Goal: Transaction & Acquisition: Book appointment/travel/reservation

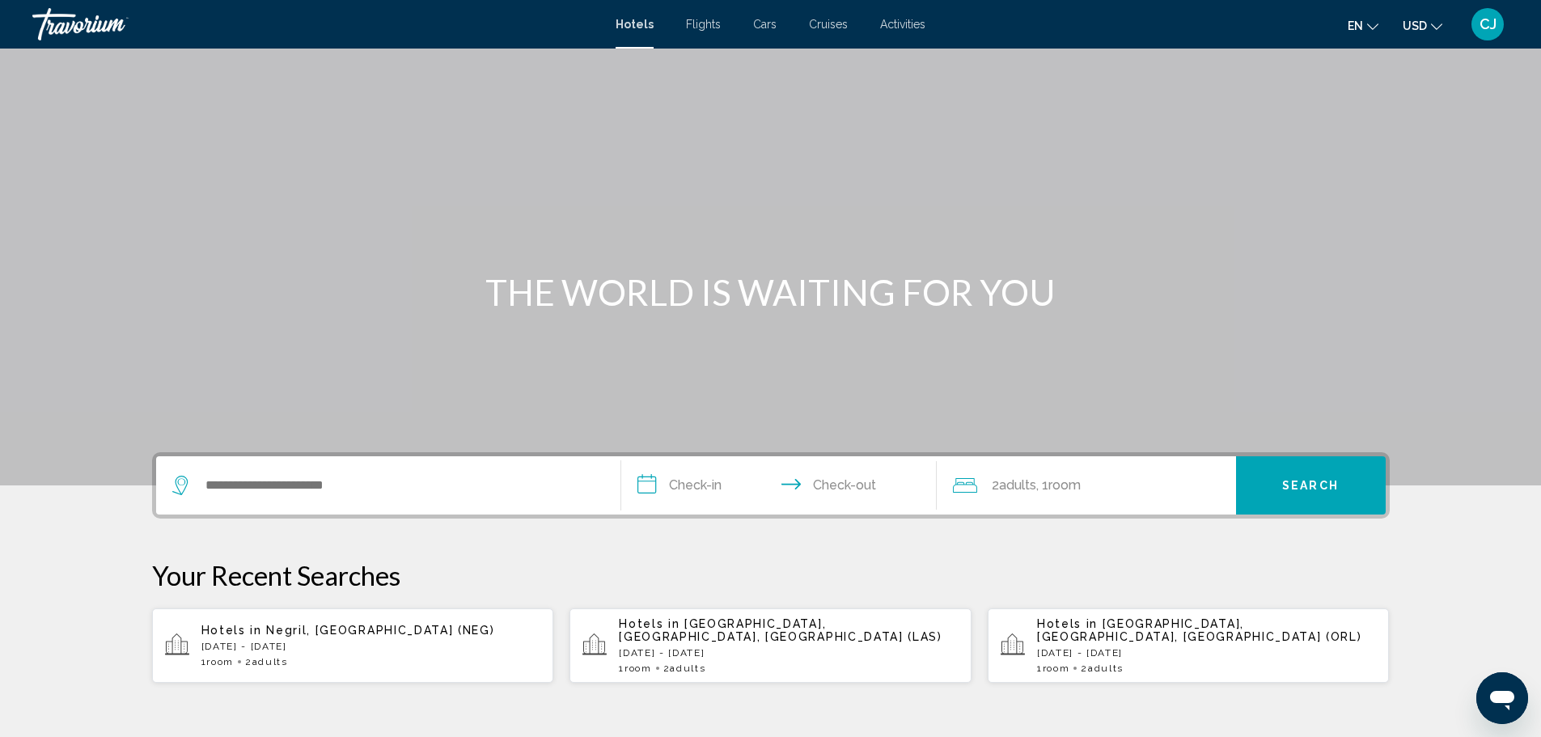
scroll to position [162, 0]
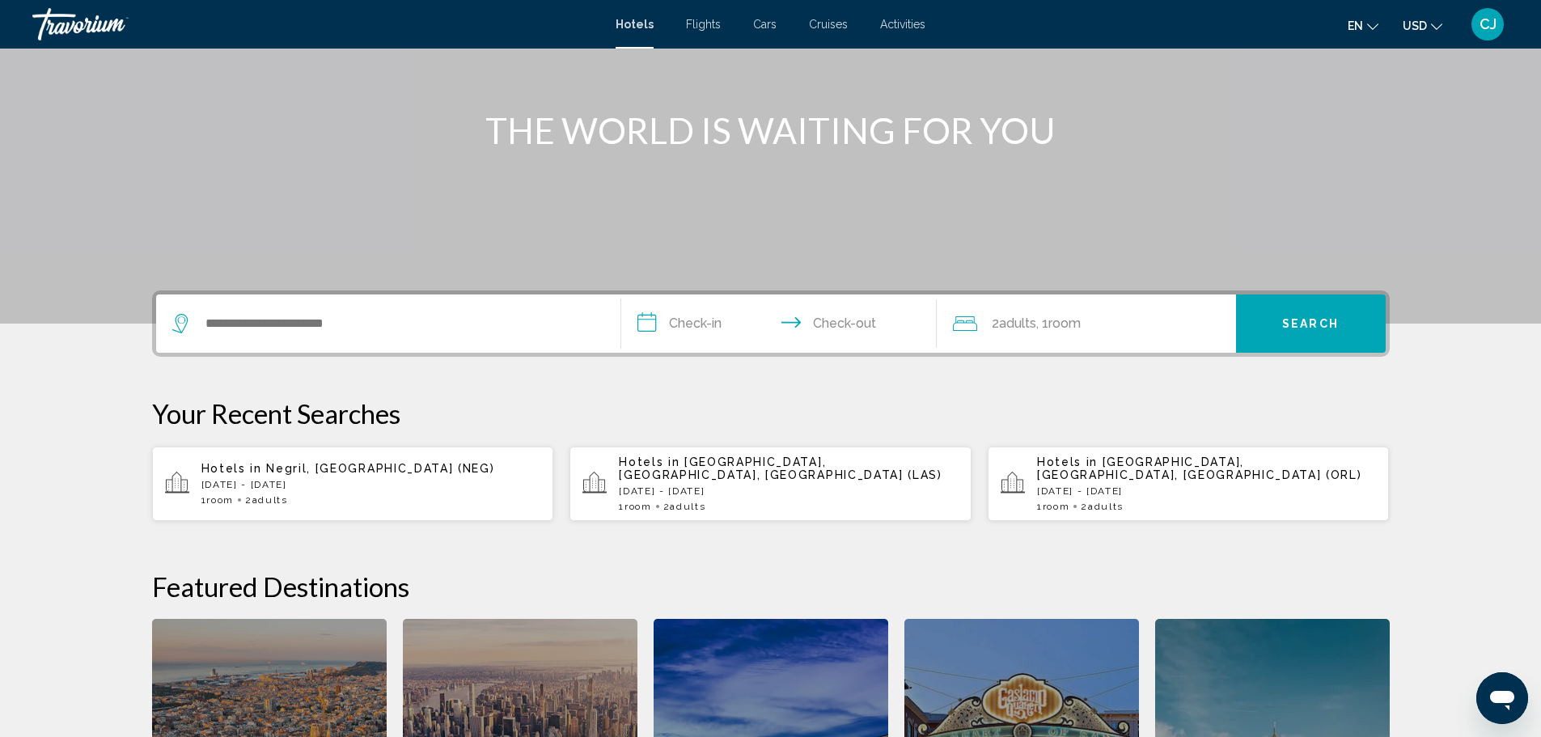
click at [753, 484] on div "Hotels in [GEOGRAPHIC_DATA], [GEOGRAPHIC_DATA], [GEOGRAPHIC_DATA] (LAS) [DATE] …" at bounding box center [789, 483] width 340 height 57
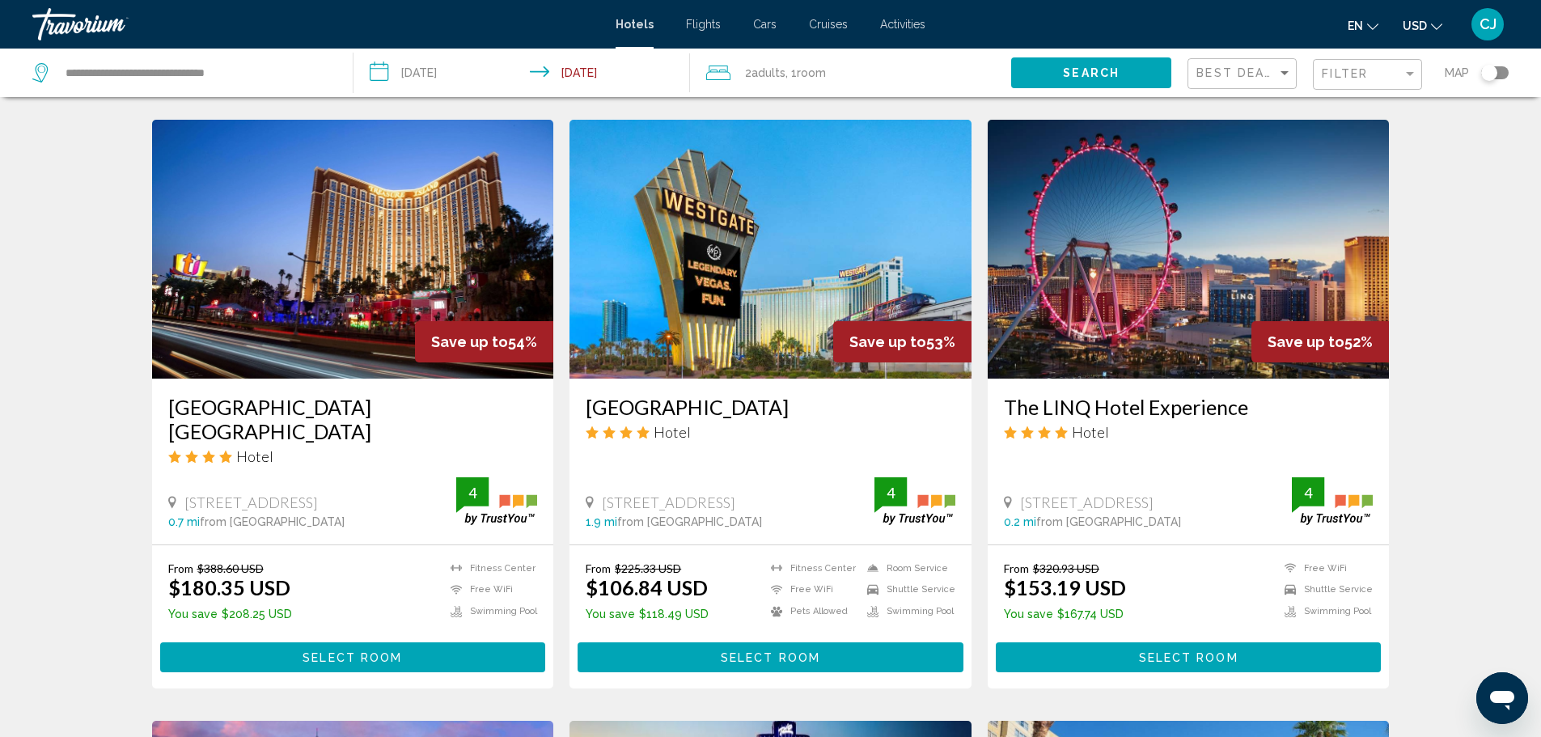
scroll to position [1294, 0]
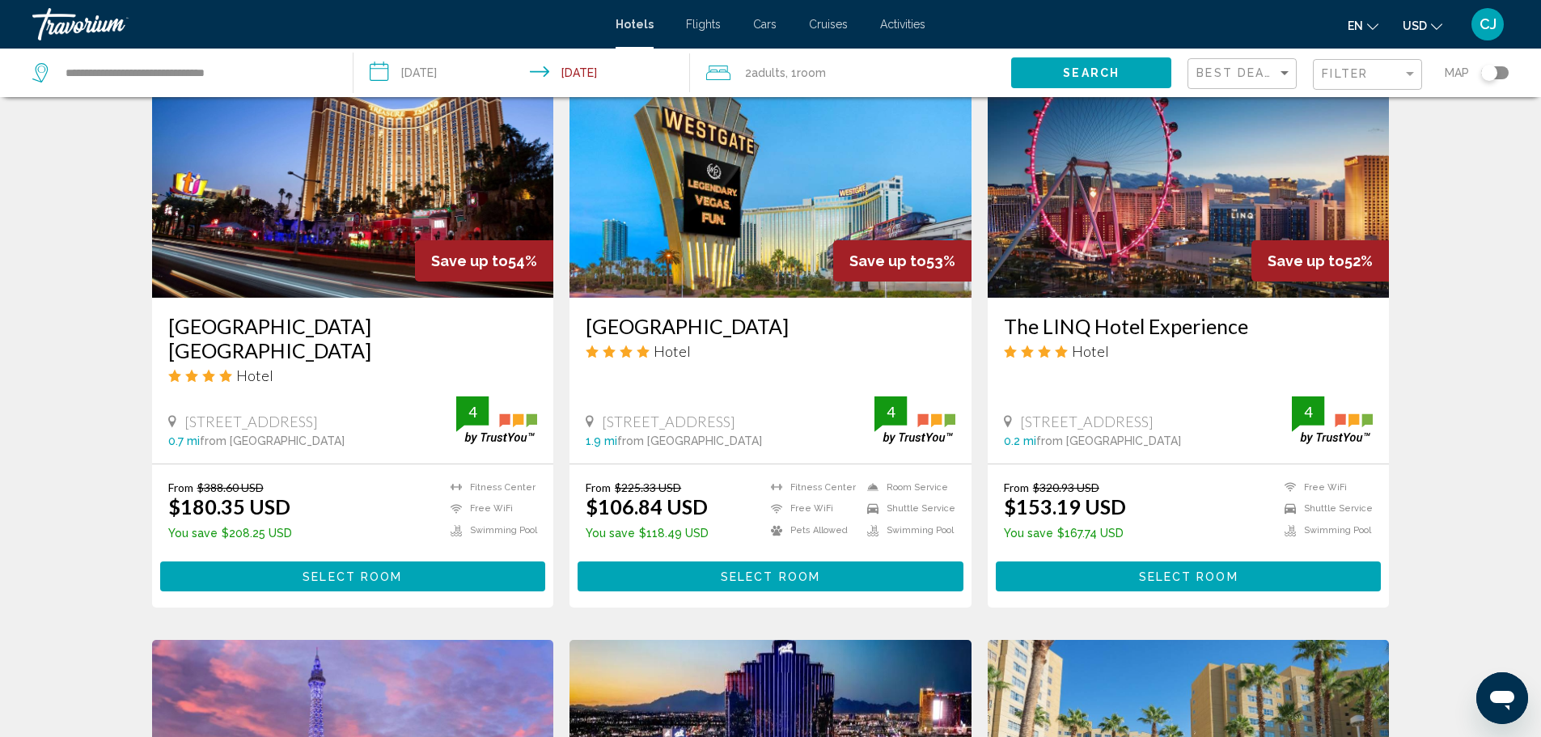
click at [800, 576] on span "Select Room" at bounding box center [771, 576] width 100 height 13
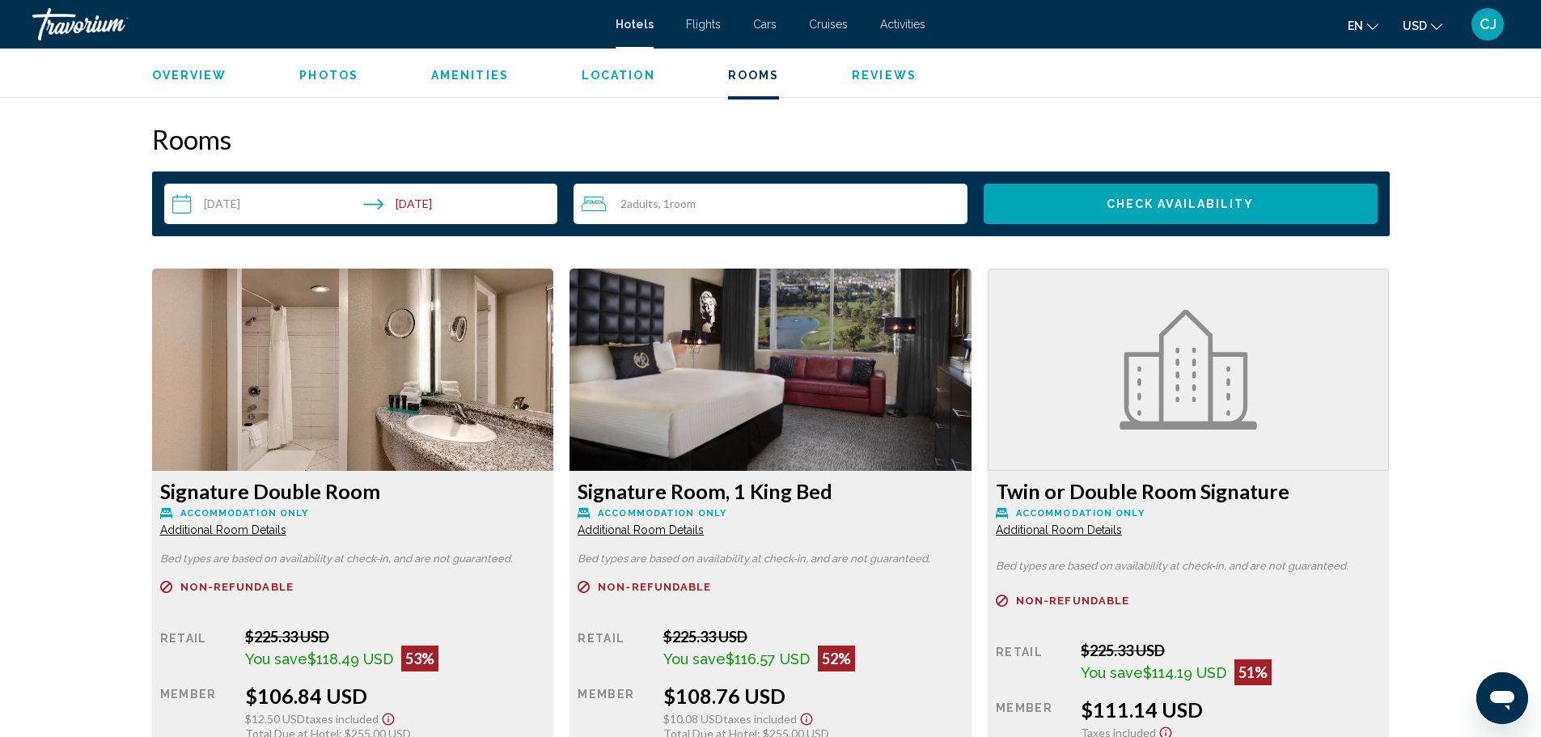
scroll to position [2103, 0]
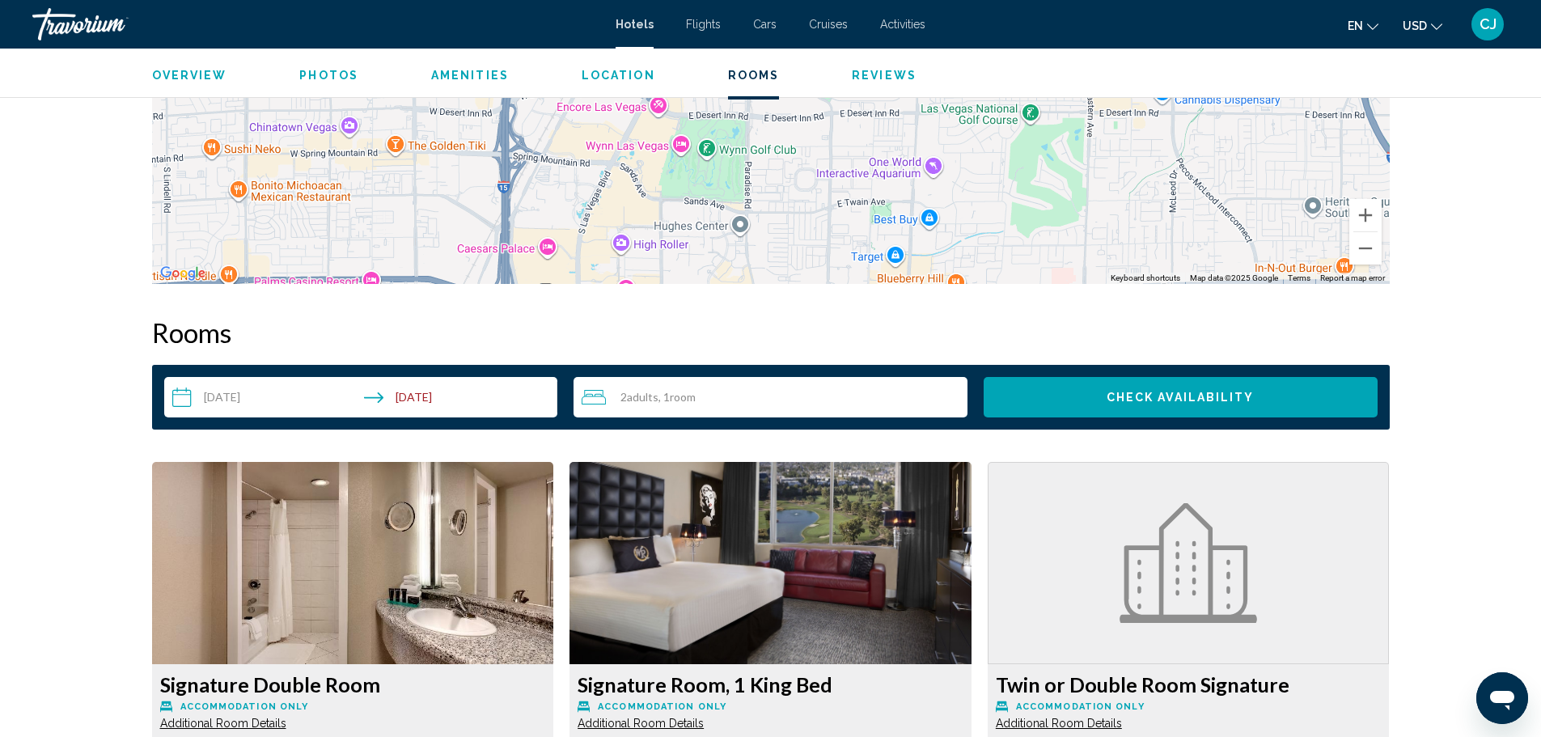
scroll to position [2185, 0]
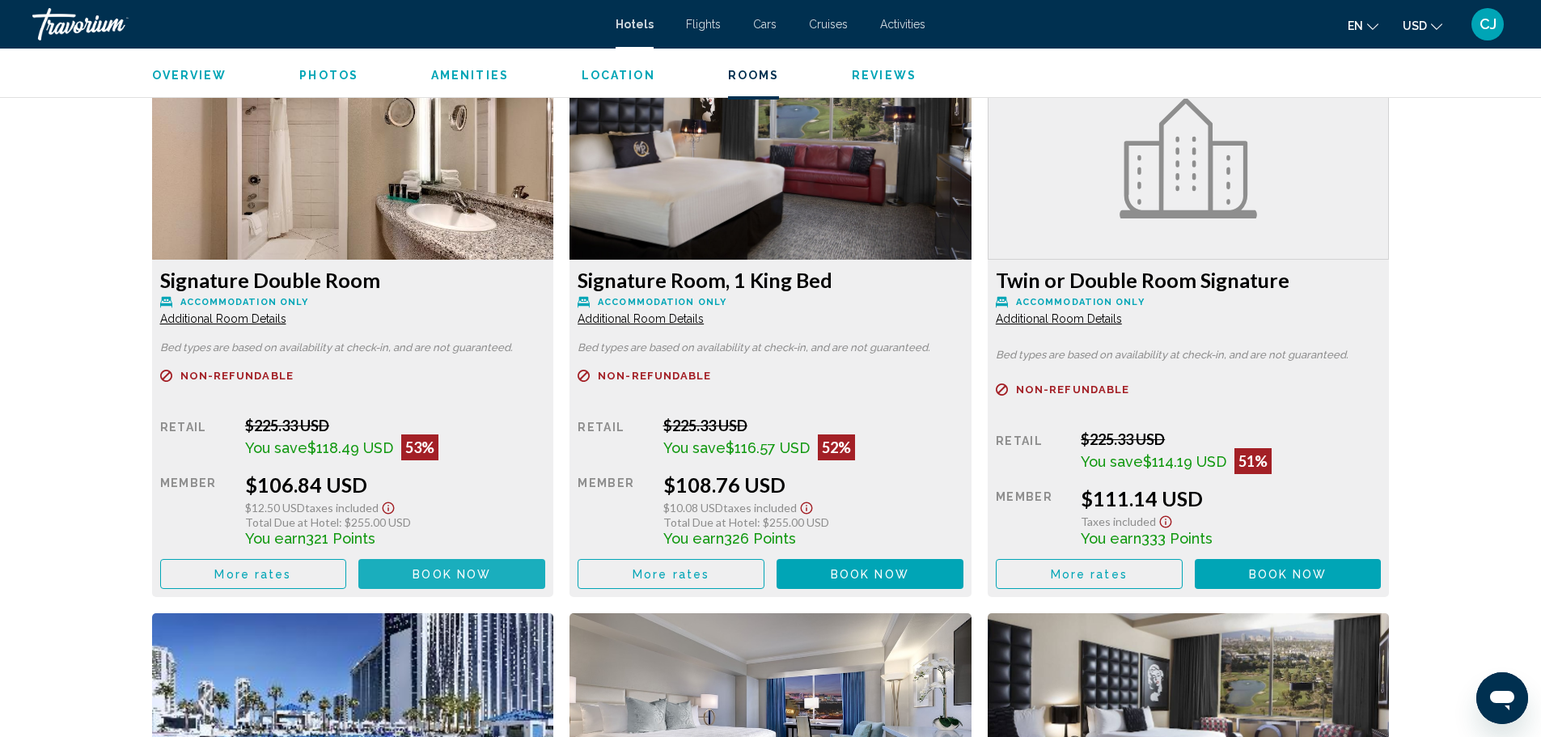
click at [452, 568] on span "Book now" at bounding box center [452, 574] width 78 height 13
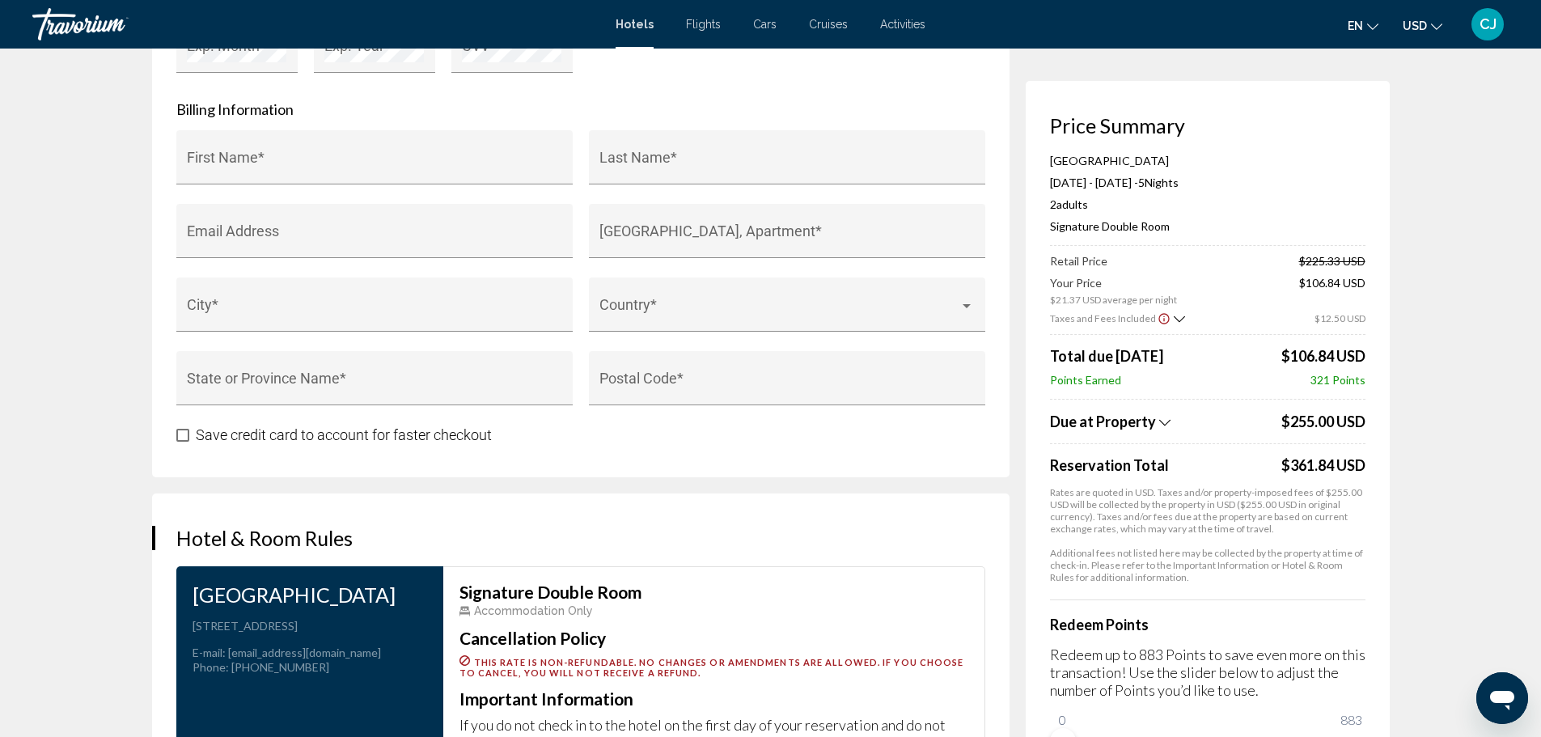
scroll to position [2109, 0]
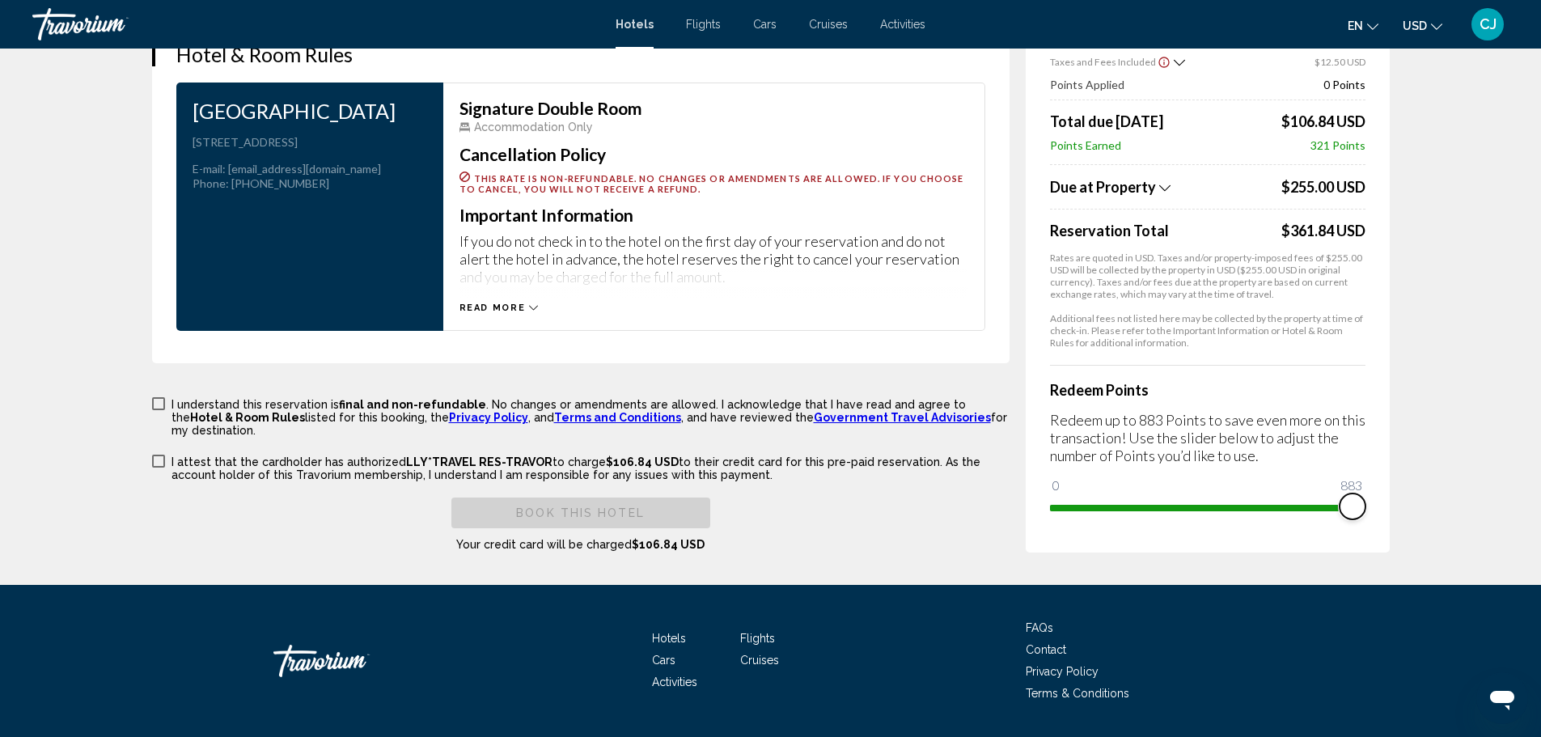
drag, startPoint x: 1064, startPoint y: 492, endPoint x: 1384, endPoint y: 490, distance: 320.4
click at [1384, 490] on div "Price Summary [GEOGRAPHIC_DATA] [DATE] - [DATE] - 5 Night Nights 2 Adult Adults…" at bounding box center [1208, 188] width 364 height 728
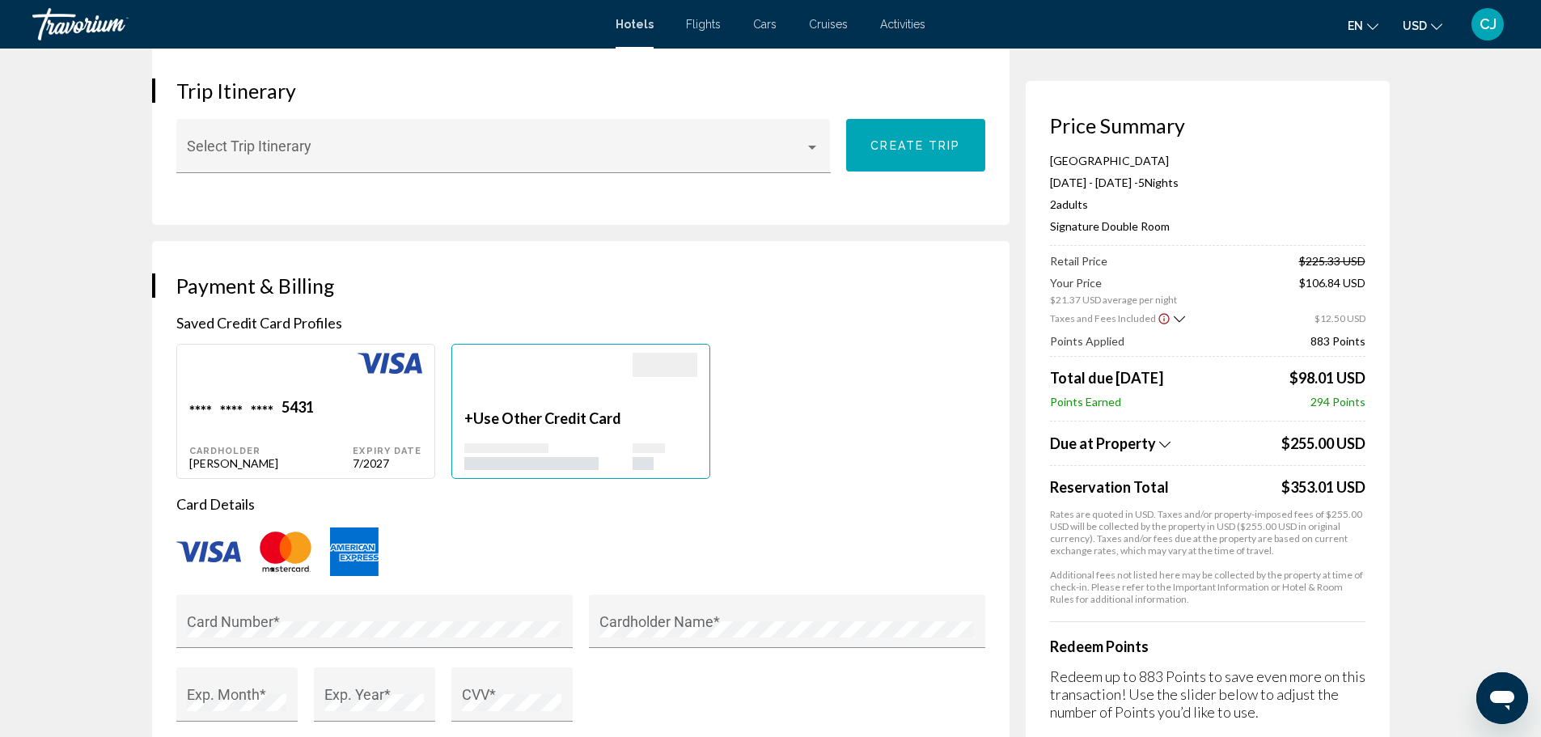
scroll to position [1057, 0]
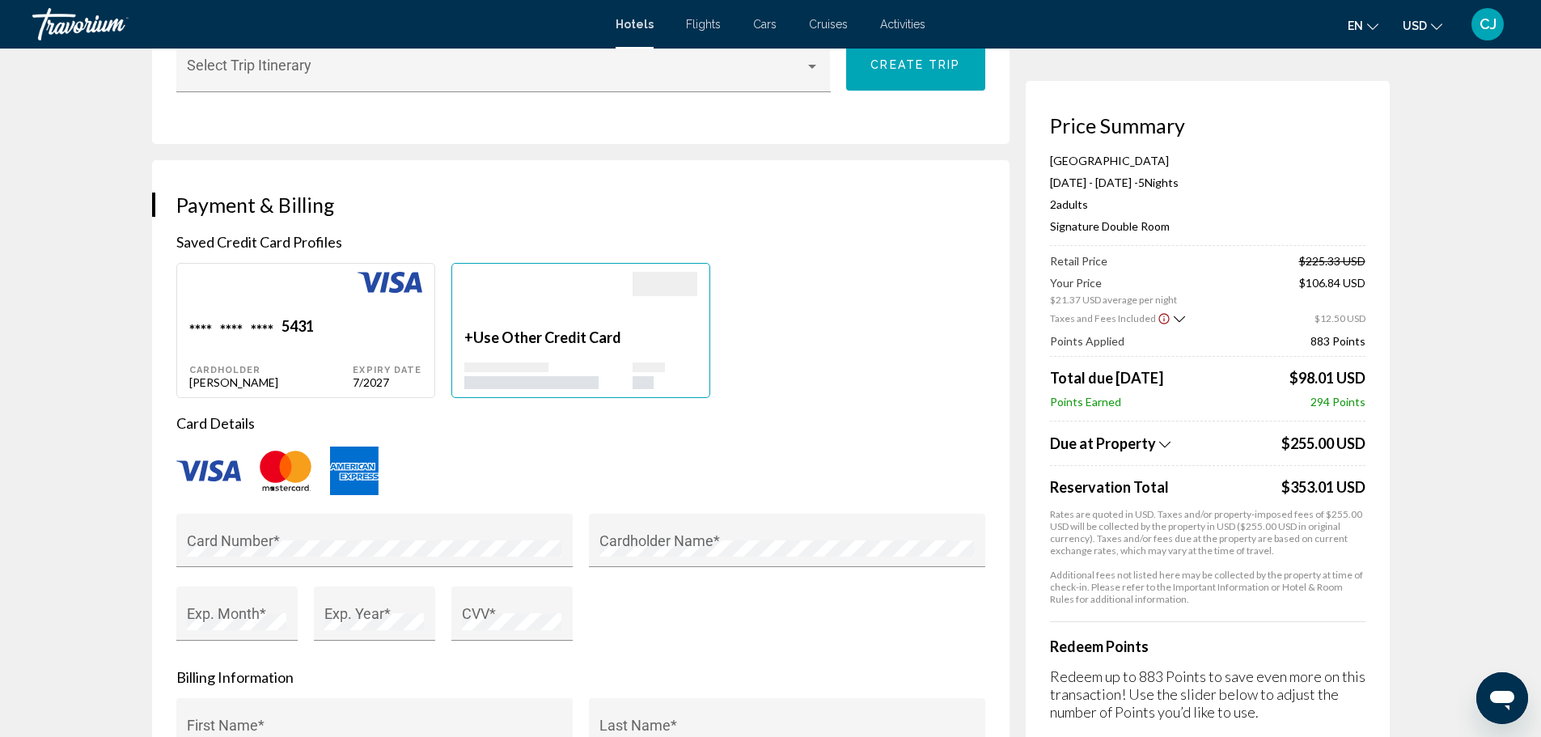
click at [693, 24] on span "Flights" at bounding box center [703, 24] width 35 height 13
